Goal: Task Accomplishment & Management: Manage account settings

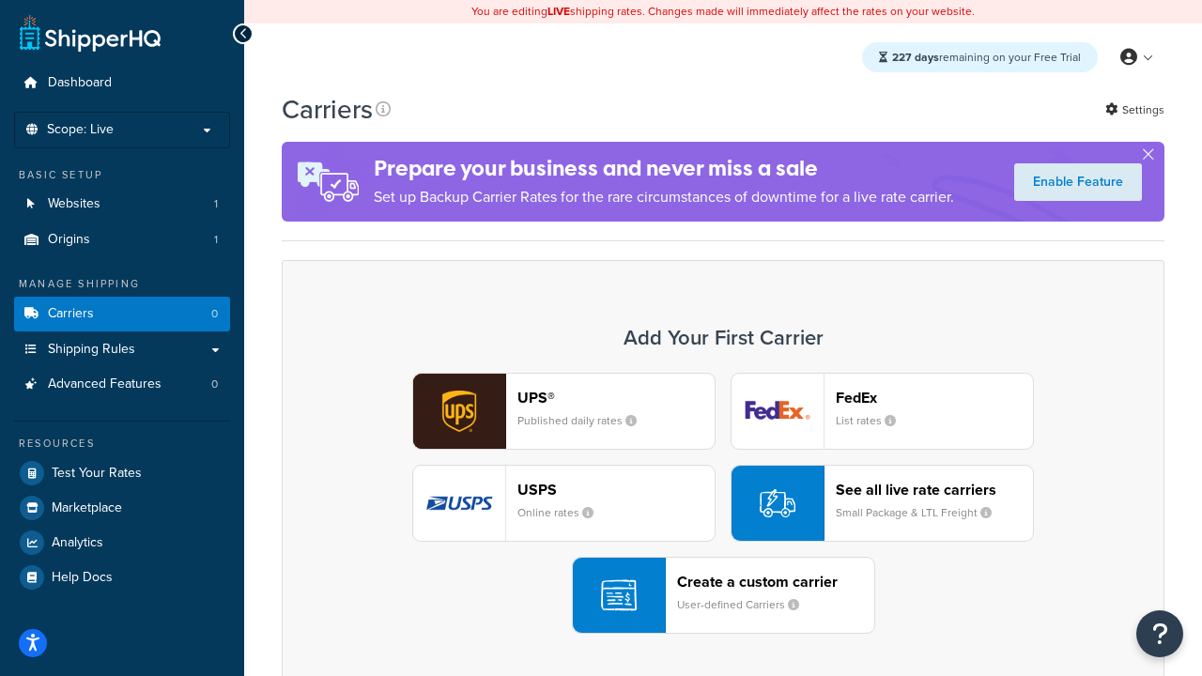
click at [723, 503] on div "UPS® Published daily rates FedEx List rates USPS Online rates See all live rate…" at bounding box center [723, 503] width 843 height 261
click at [935, 397] on header "FedEx" at bounding box center [934, 398] width 197 height 18
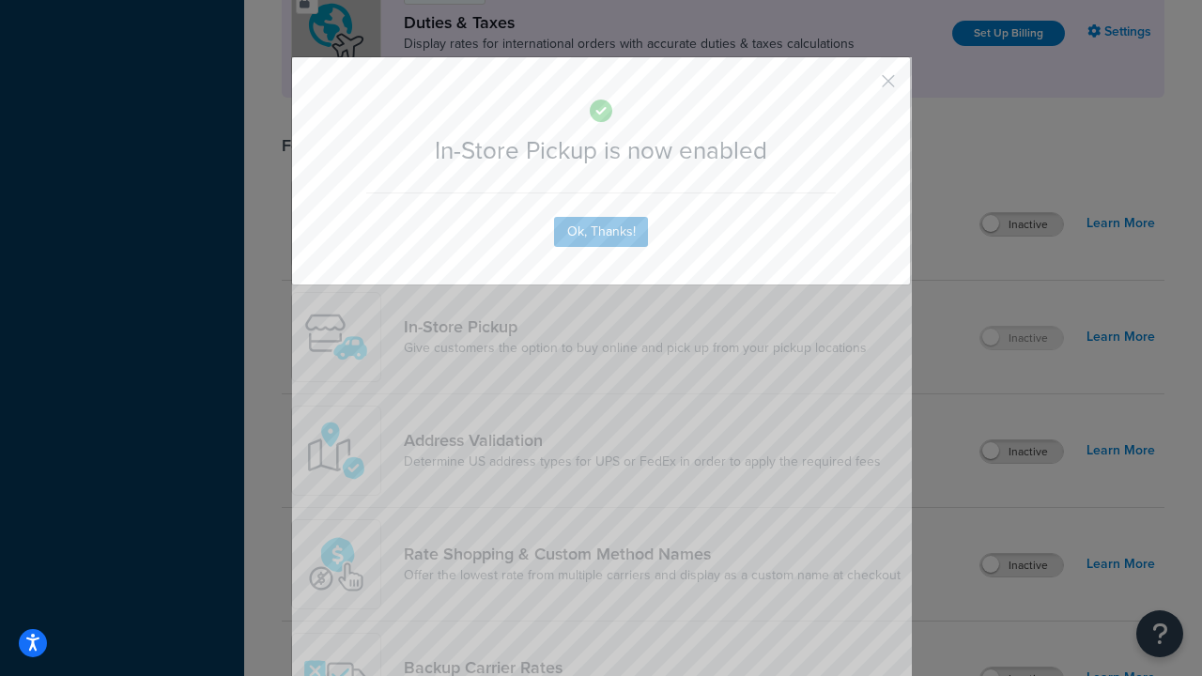
click at [860, 87] on button "button" at bounding box center [861, 87] width 5 height 5
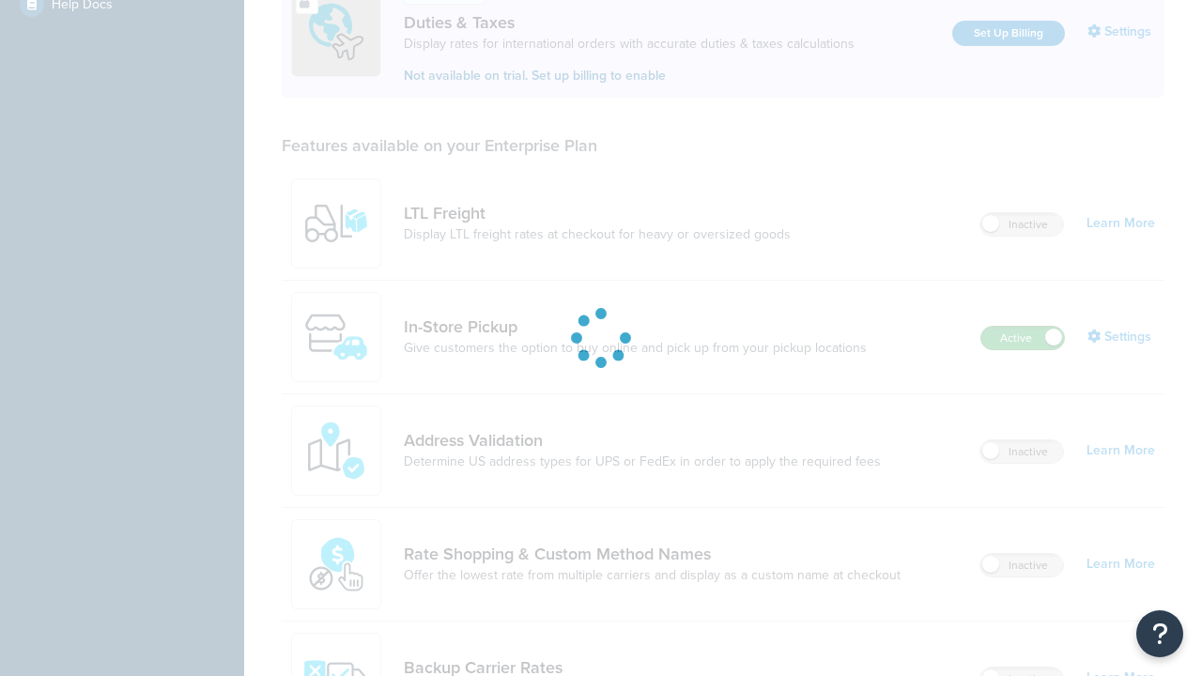
click at [1023, 327] on label "Active" at bounding box center [1023, 338] width 83 height 23
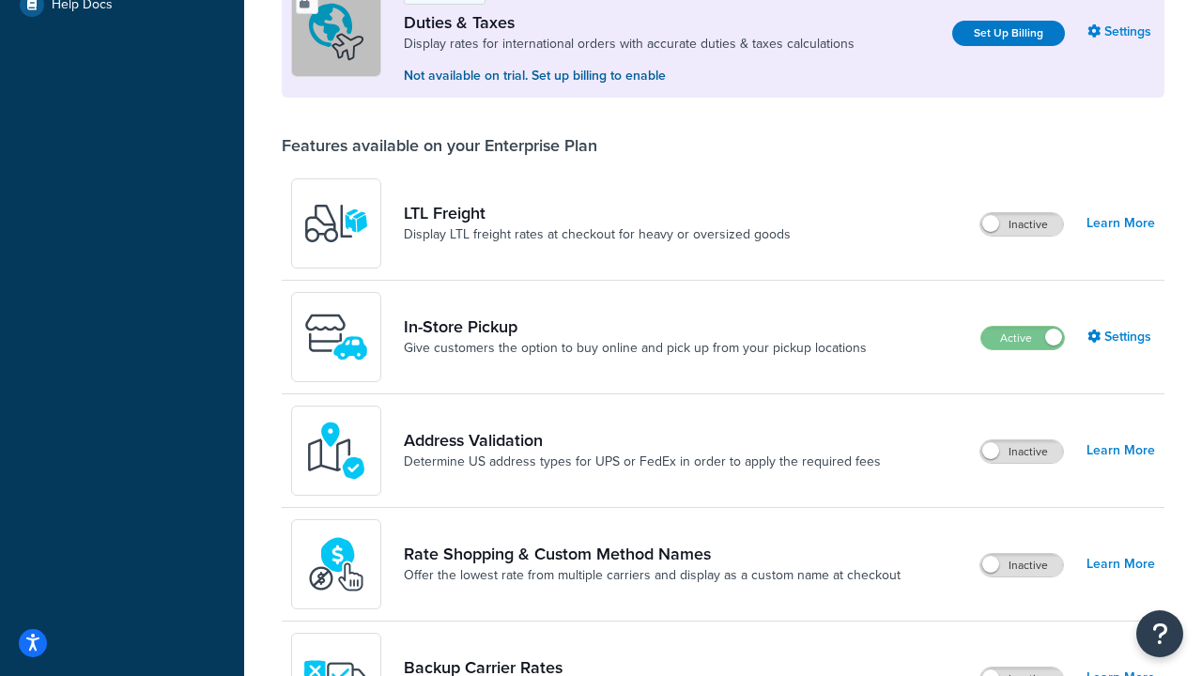
scroll to position [936, 0]
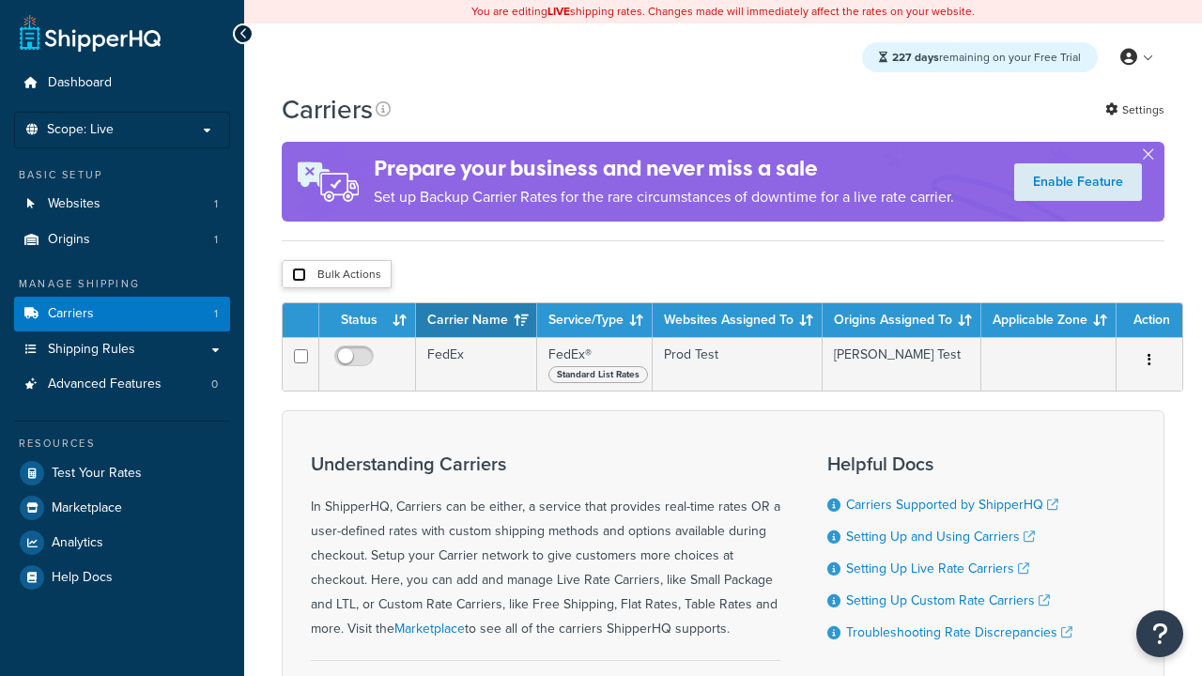
click at [299, 277] on input "checkbox" at bounding box center [299, 275] width 14 height 14
checkbox input "true"
click at [0, 0] on button "Delete" at bounding box center [0, 0] width 0 height 0
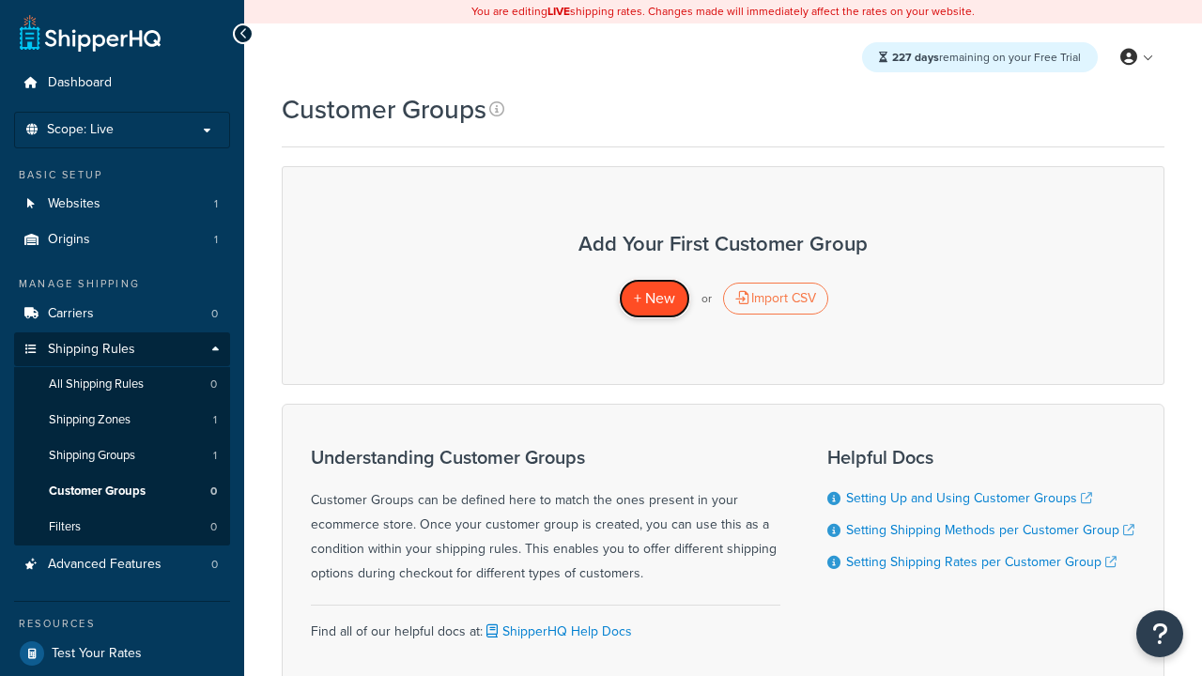
click at [654, 299] on span "+ New" at bounding box center [654, 298] width 41 height 22
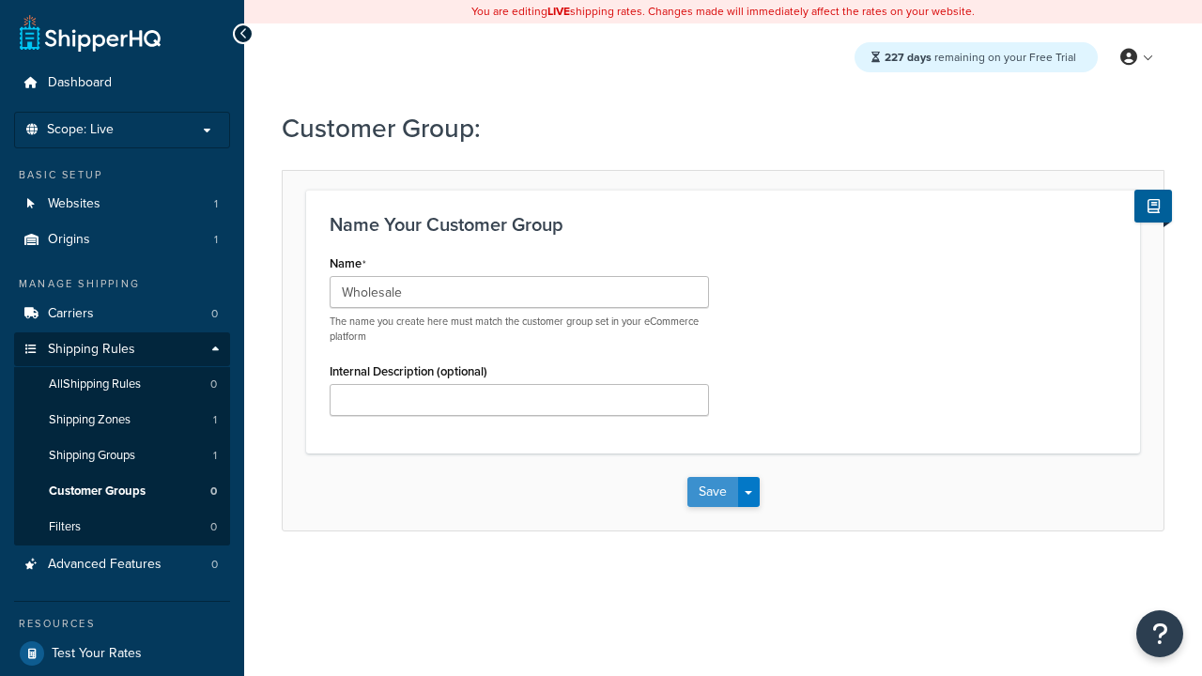
type input "Wholesale"
click at [712, 492] on button "Save" at bounding box center [713, 492] width 51 height 30
type input "Retail"
click at [712, 492] on button "Save" at bounding box center [713, 492] width 51 height 30
type input "Not Authenticated"
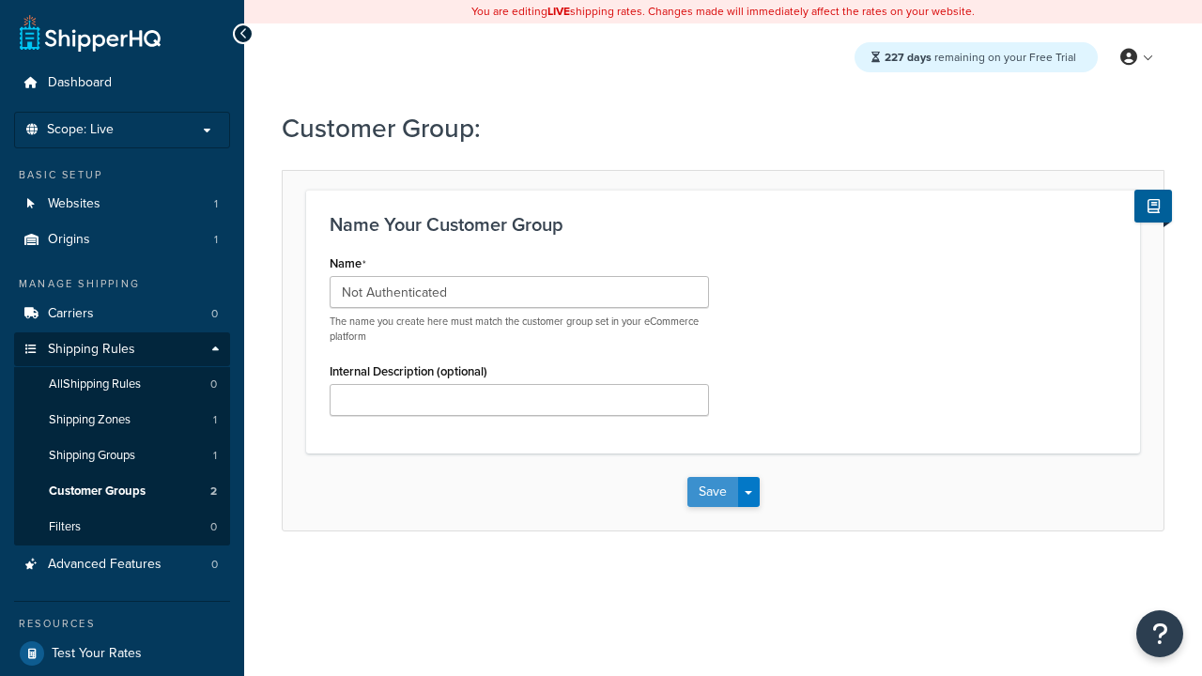
click at [712, 492] on button "Save" at bounding box center [713, 492] width 51 height 30
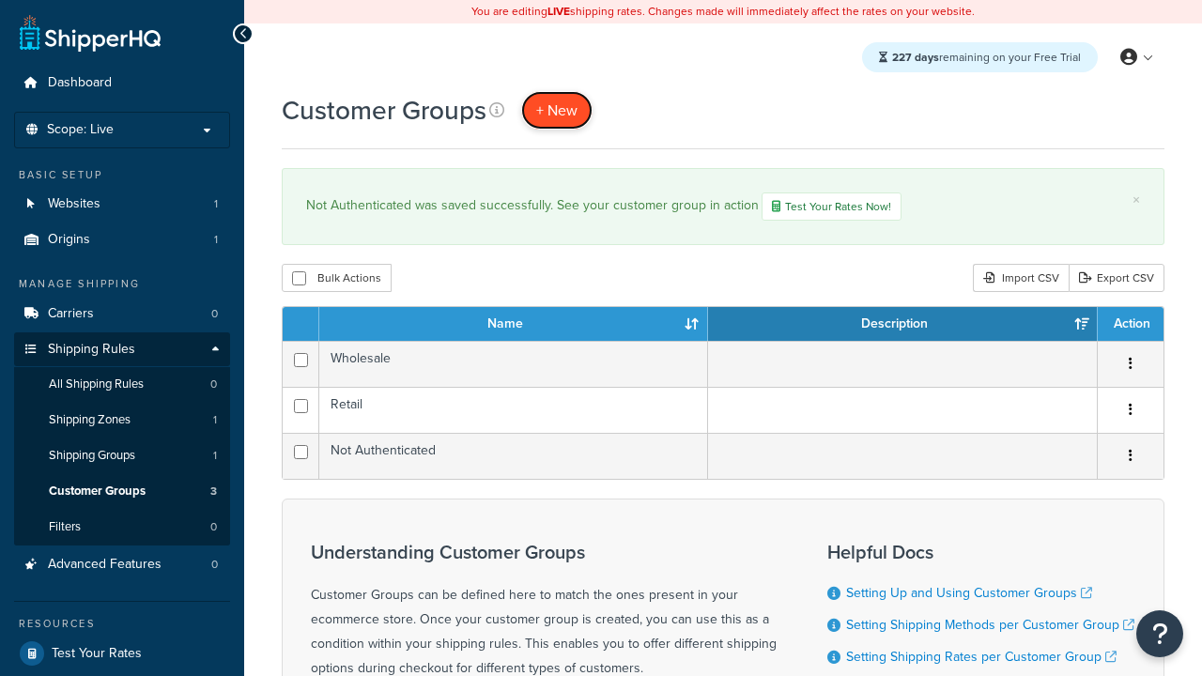
click at [557, 110] on span "+ New" at bounding box center [556, 111] width 41 height 22
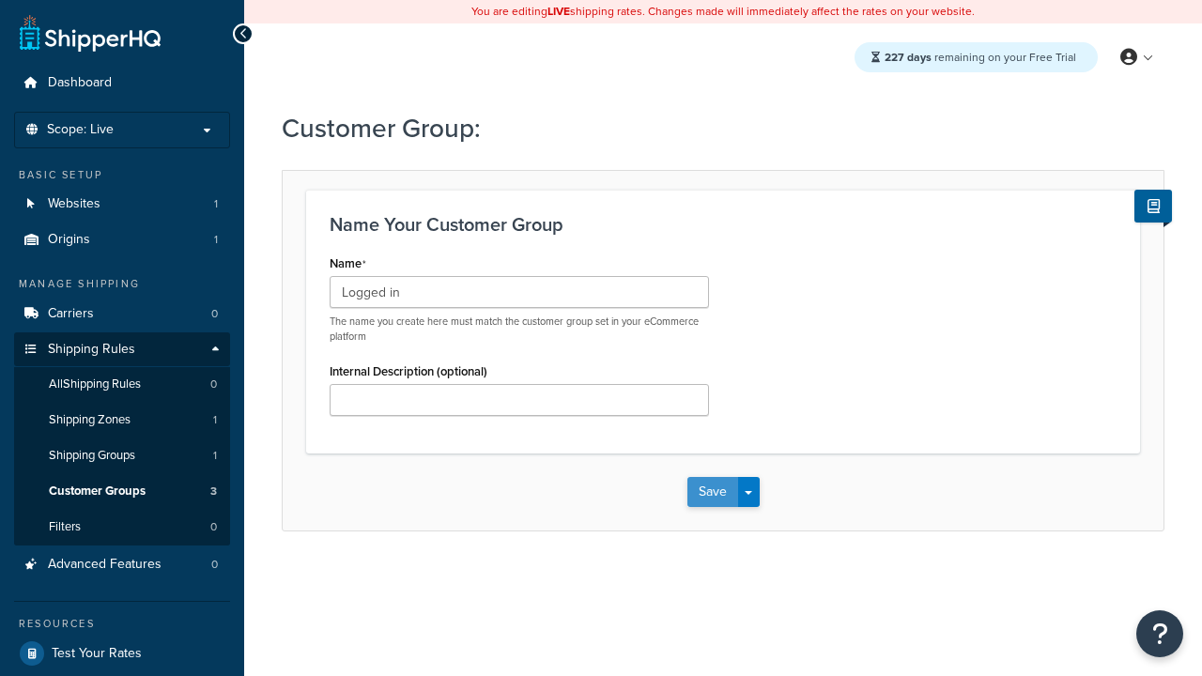
type input "Logged in"
click at [712, 492] on button "Save" at bounding box center [713, 492] width 51 height 30
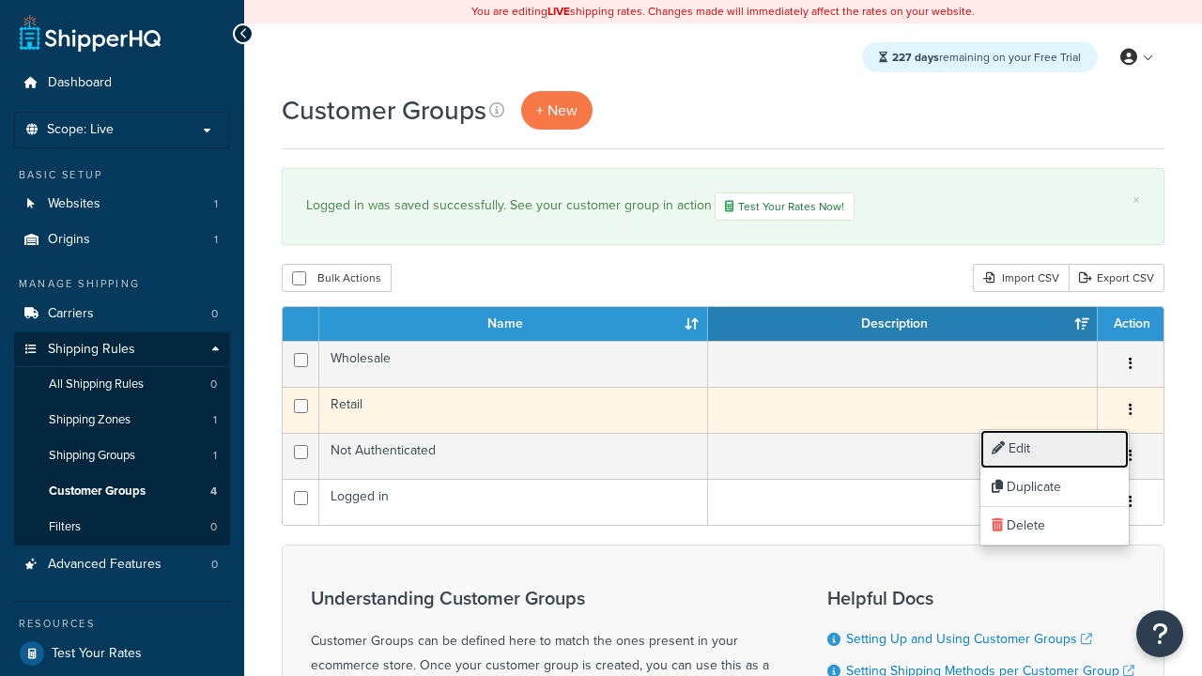
click at [1054, 449] on link "Edit" at bounding box center [1055, 449] width 148 height 39
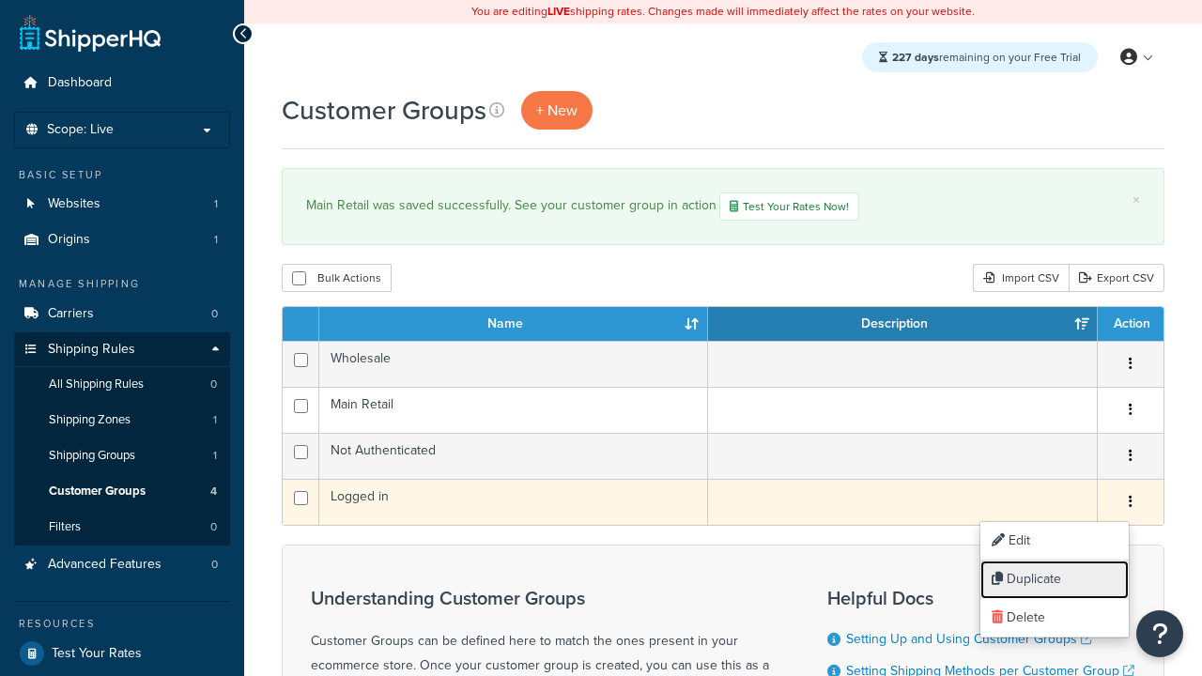
click at [1054, 580] on link "Duplicate" at bounding box center [1055, 580] width 148 height 39
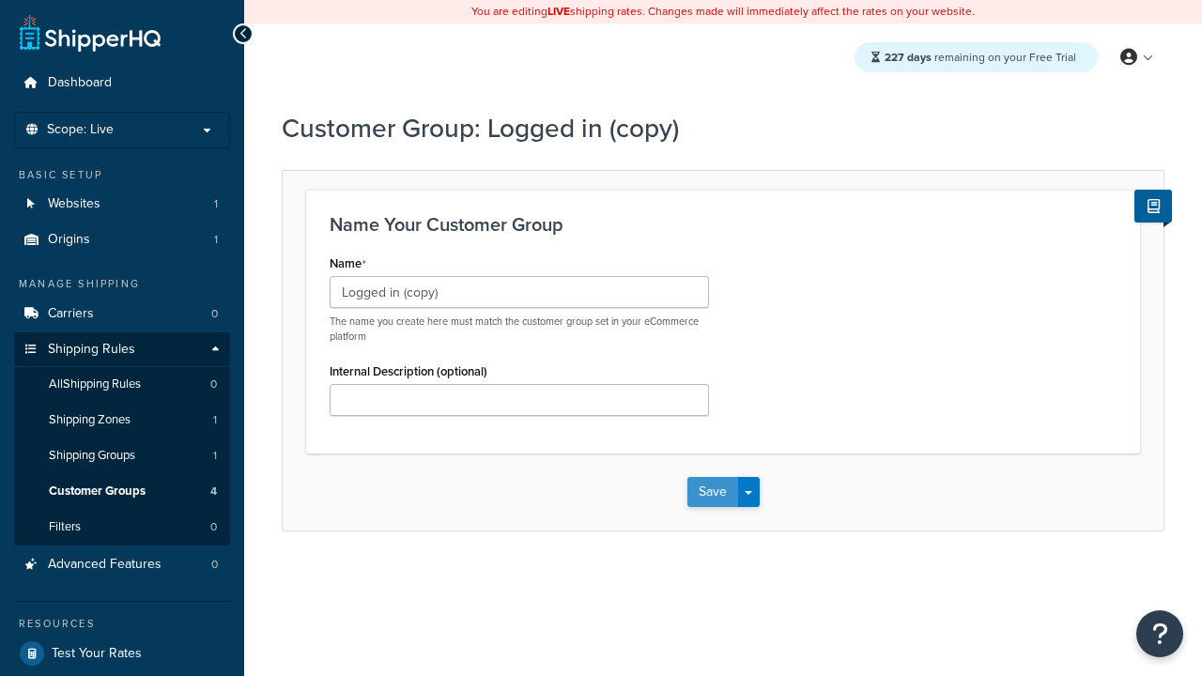
click at [712, 492] on button "Save" at bounding box center [713, 492] width 51 height 30
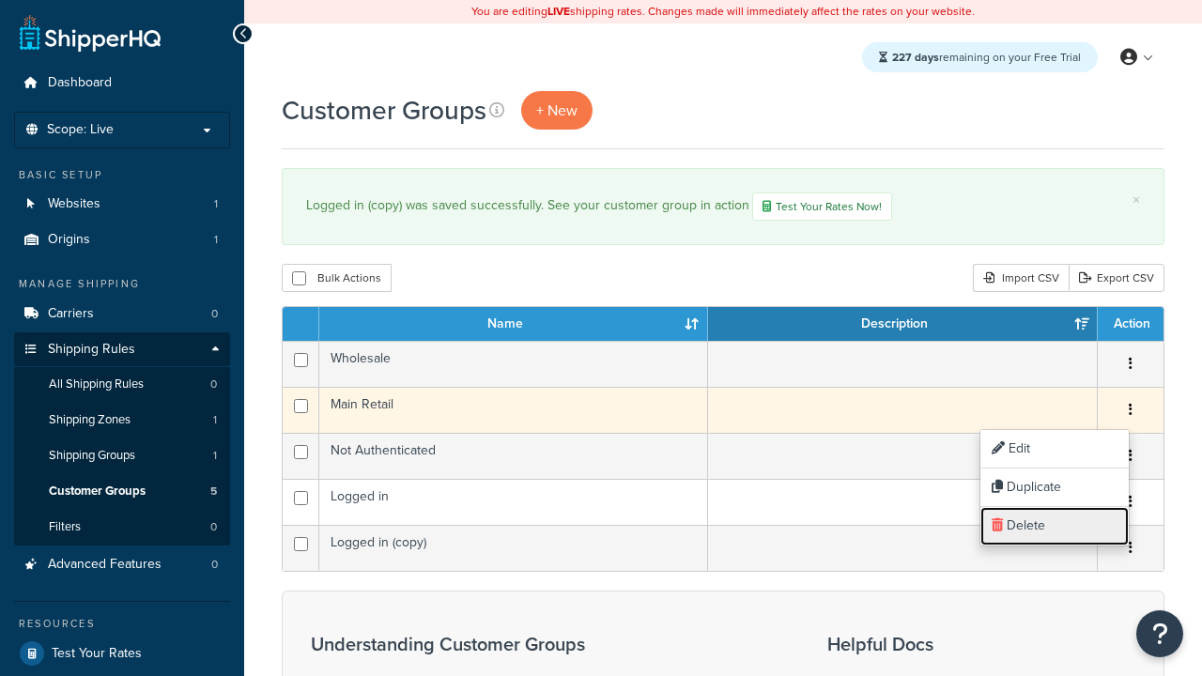
click at [1054, 526] on link "Delete" at bounding box center [1055, 526] width 148 height 39
